Goal: Use online tool/utility: Utilize a website feature to perform a specific function

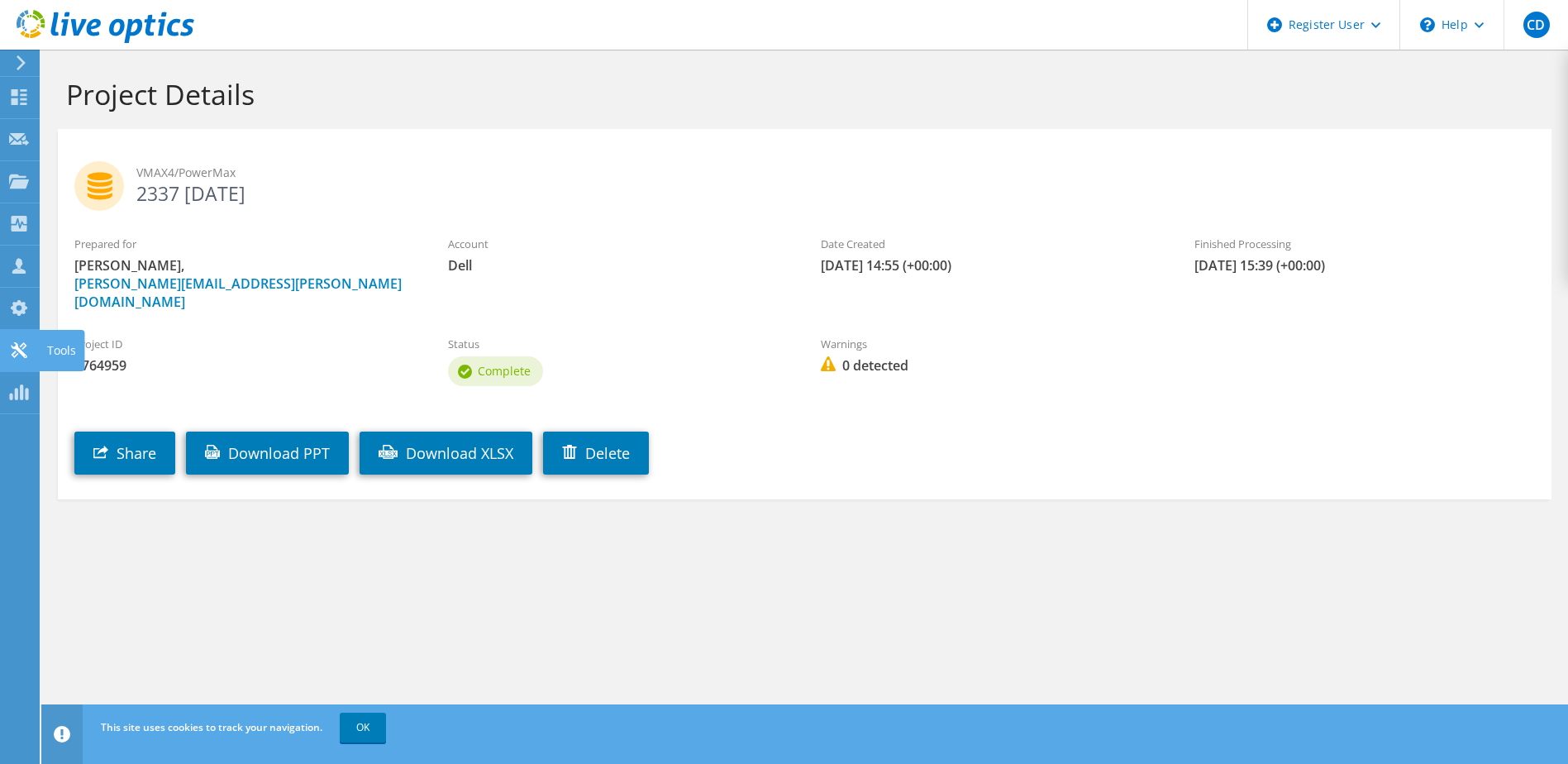
click at [12, 352] on icon at bounding box center [19, 351] width 20 height 16
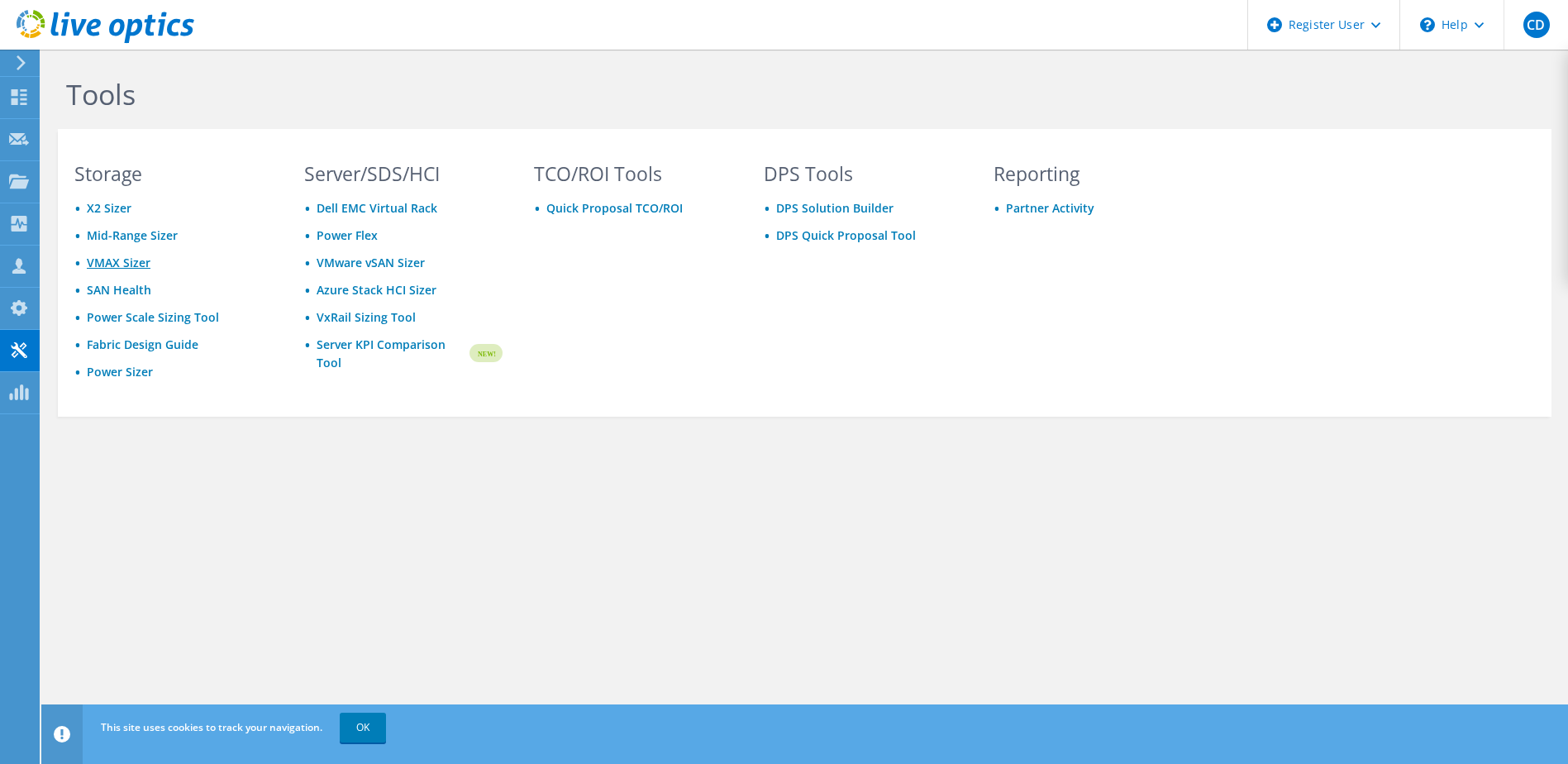
click at [123, 263] on link "VMAX Sizer" at bounding box center [119, 263] width 64 height 16
click at [138, 290] on link "SAN Health" at bounding box center [119, 290] width 65 height 16
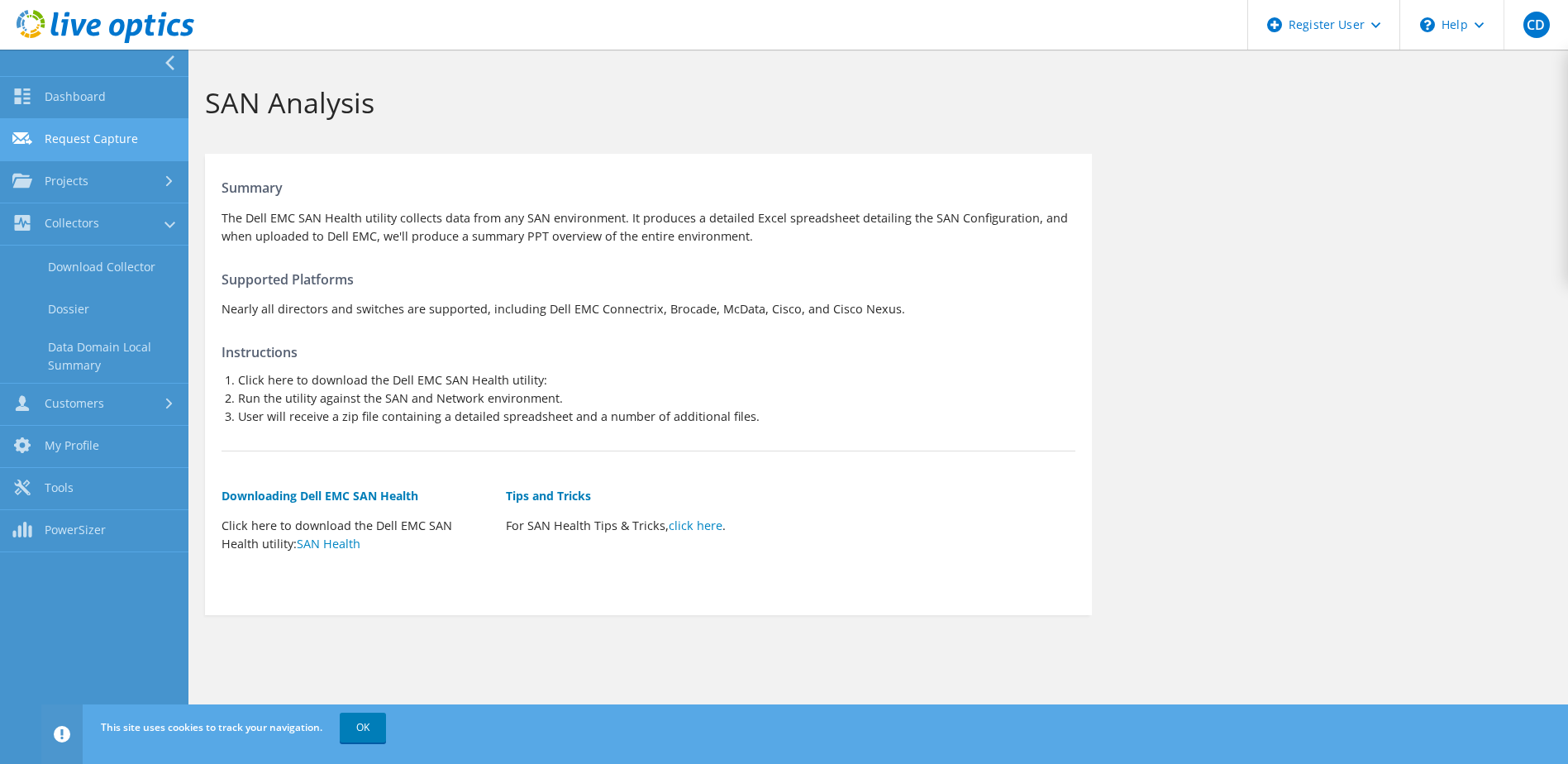
click at [71, 147] on link "Request Capture" at bounding box center [94, 139] width 188 height 42
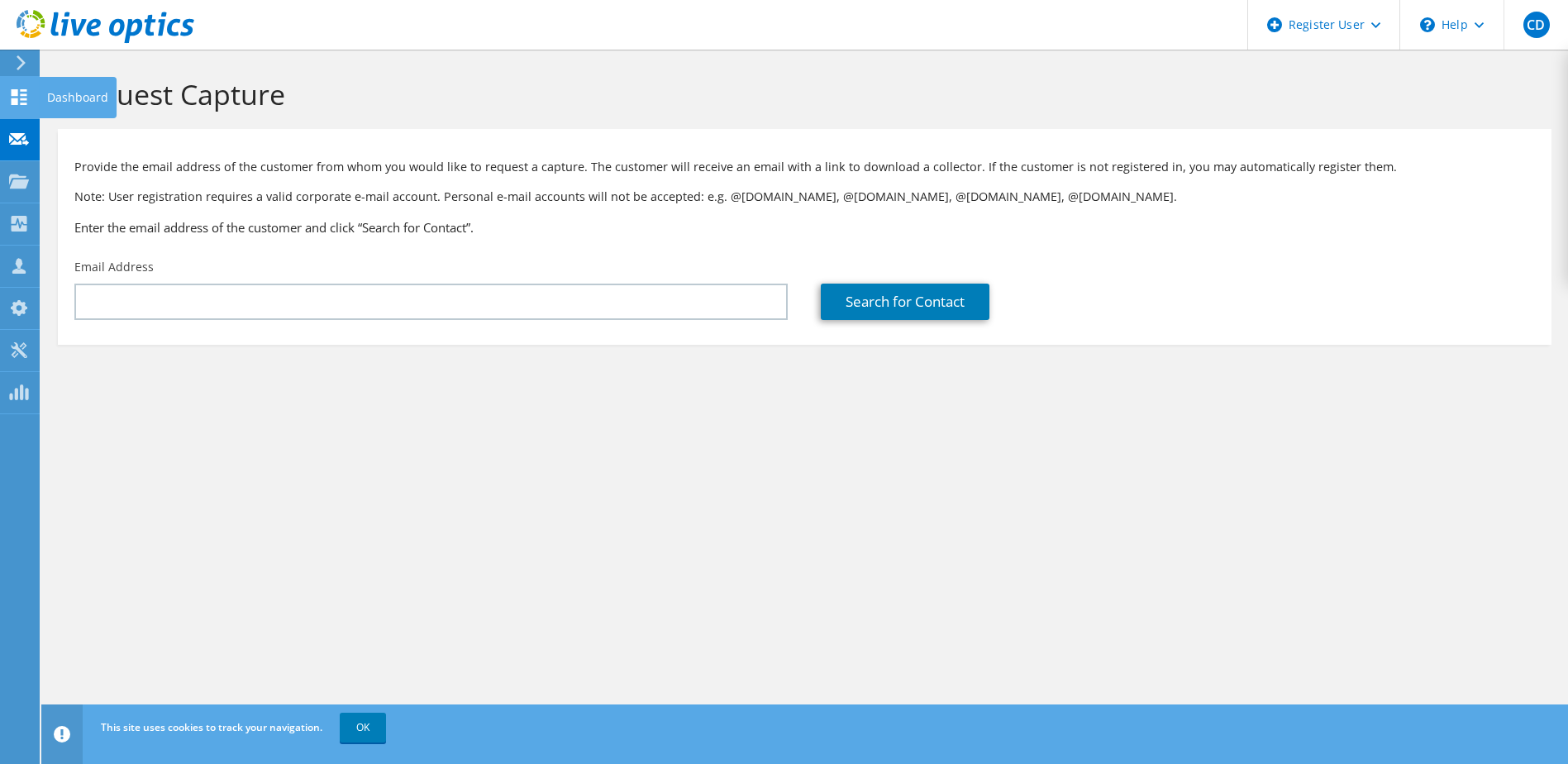
click at [22, 94] on use at bounding box center [20, 98] width 16 height 16
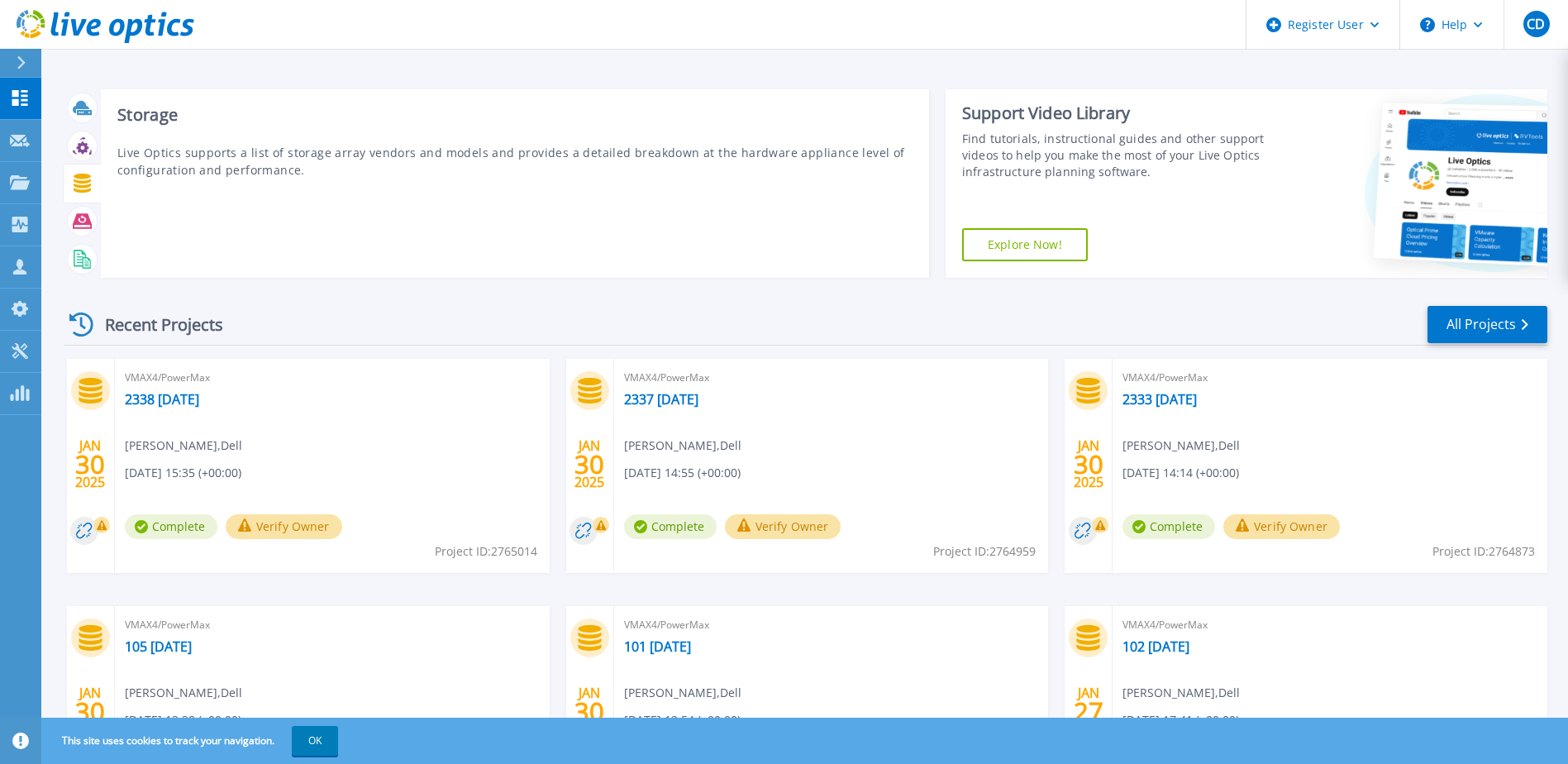
click at [81, 188] on icon at bounding box center [83, 183] width 18 height 19
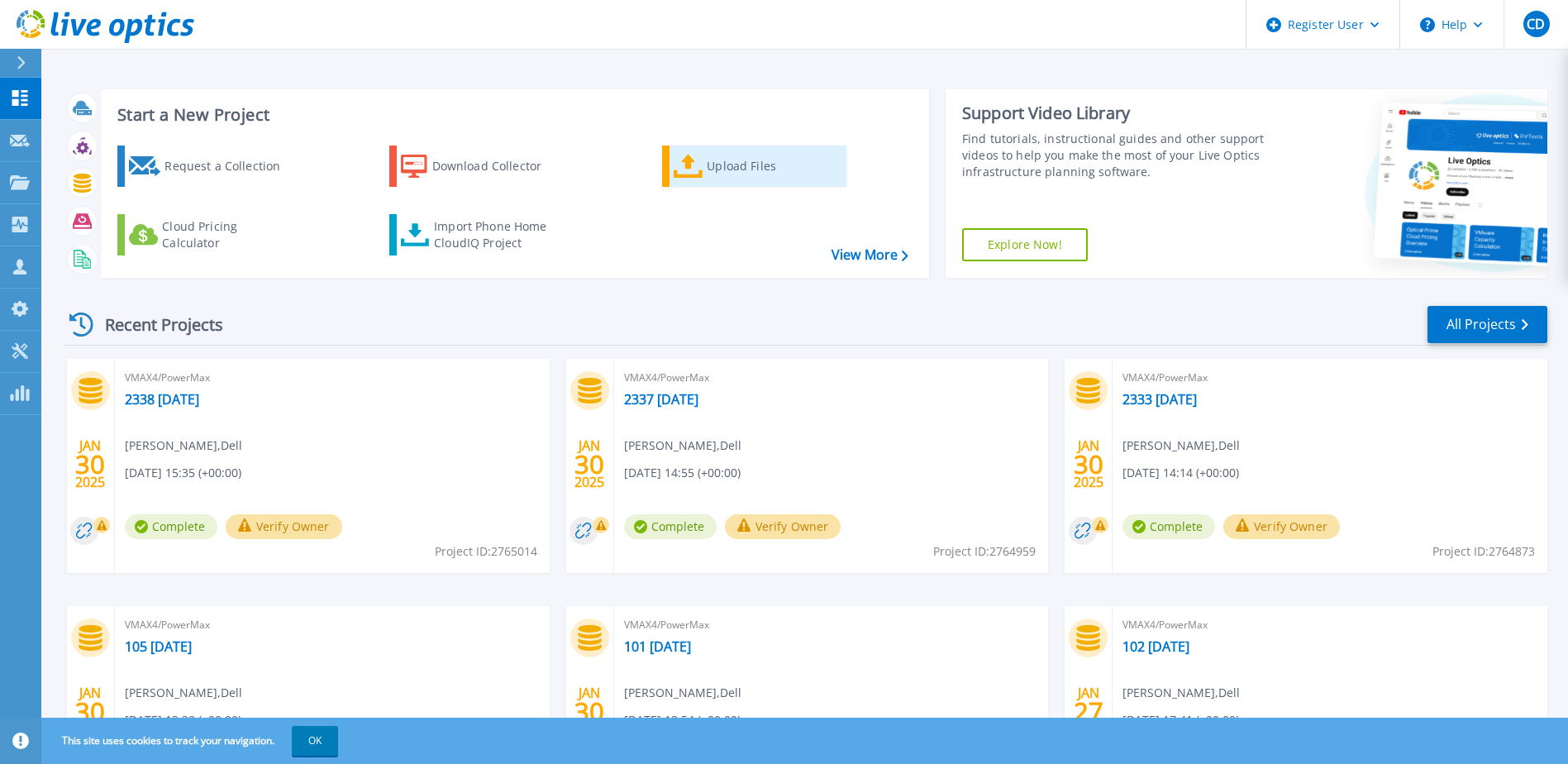
click at [711, 172] on div "Upload Files" at bounding box center [772, 166] width 132 height 33
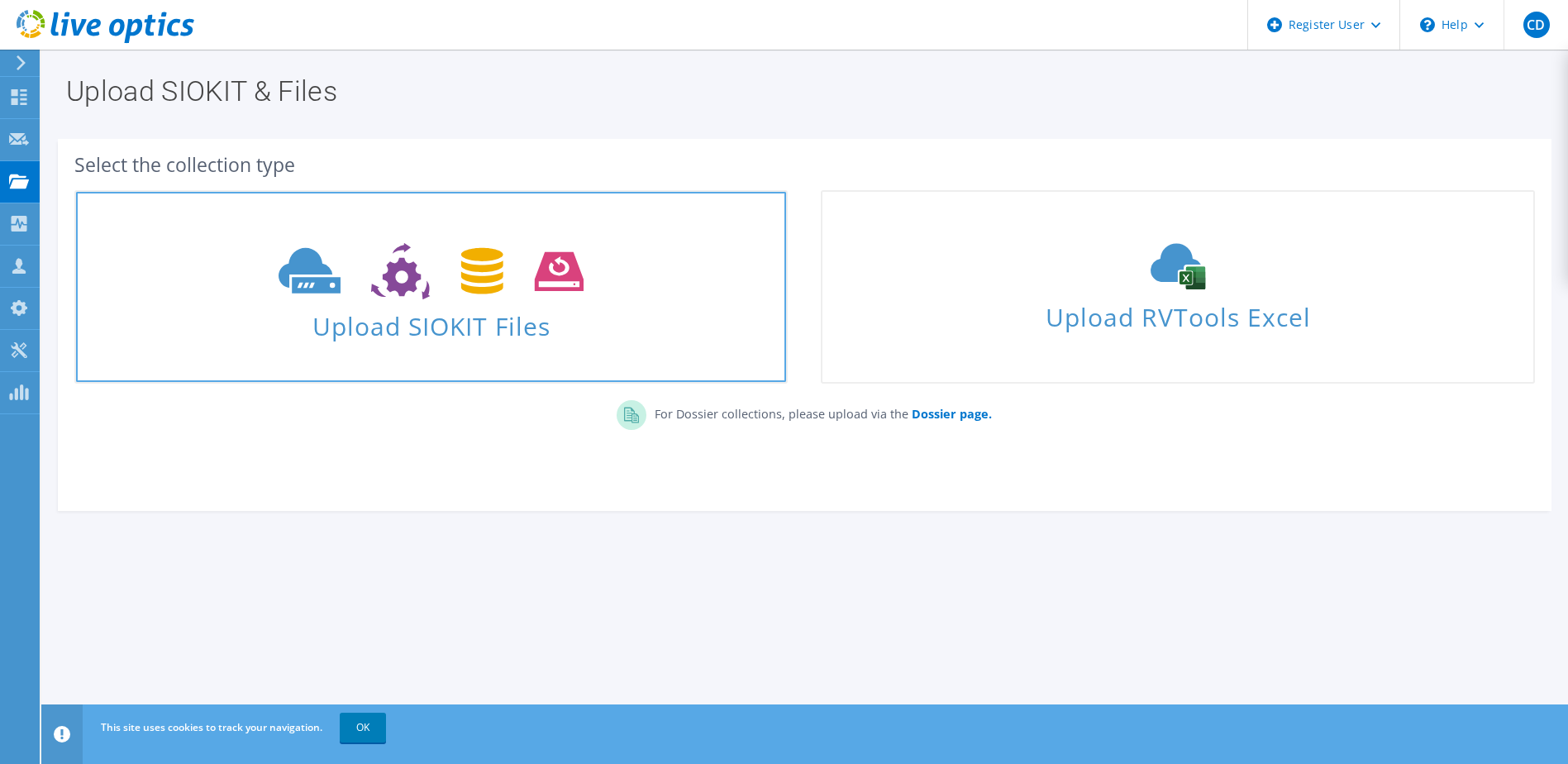
click at [390, 282] on use at bounding box center [432, 272] width 305 height 57
